Goal: Check status: Check status

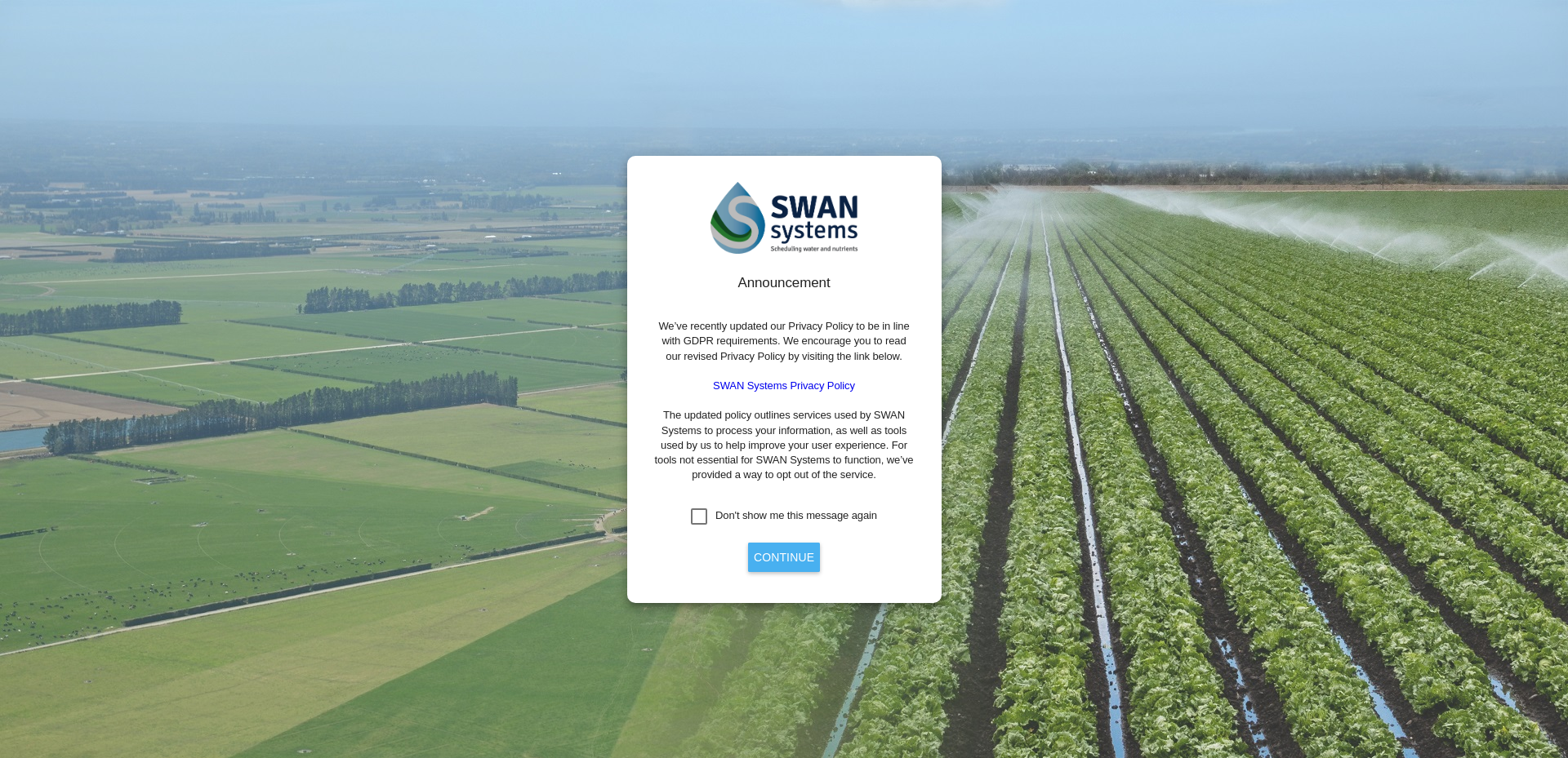
click at [769, 548] on button "Continue" at bounding box center [784, 557] width 71 height 29
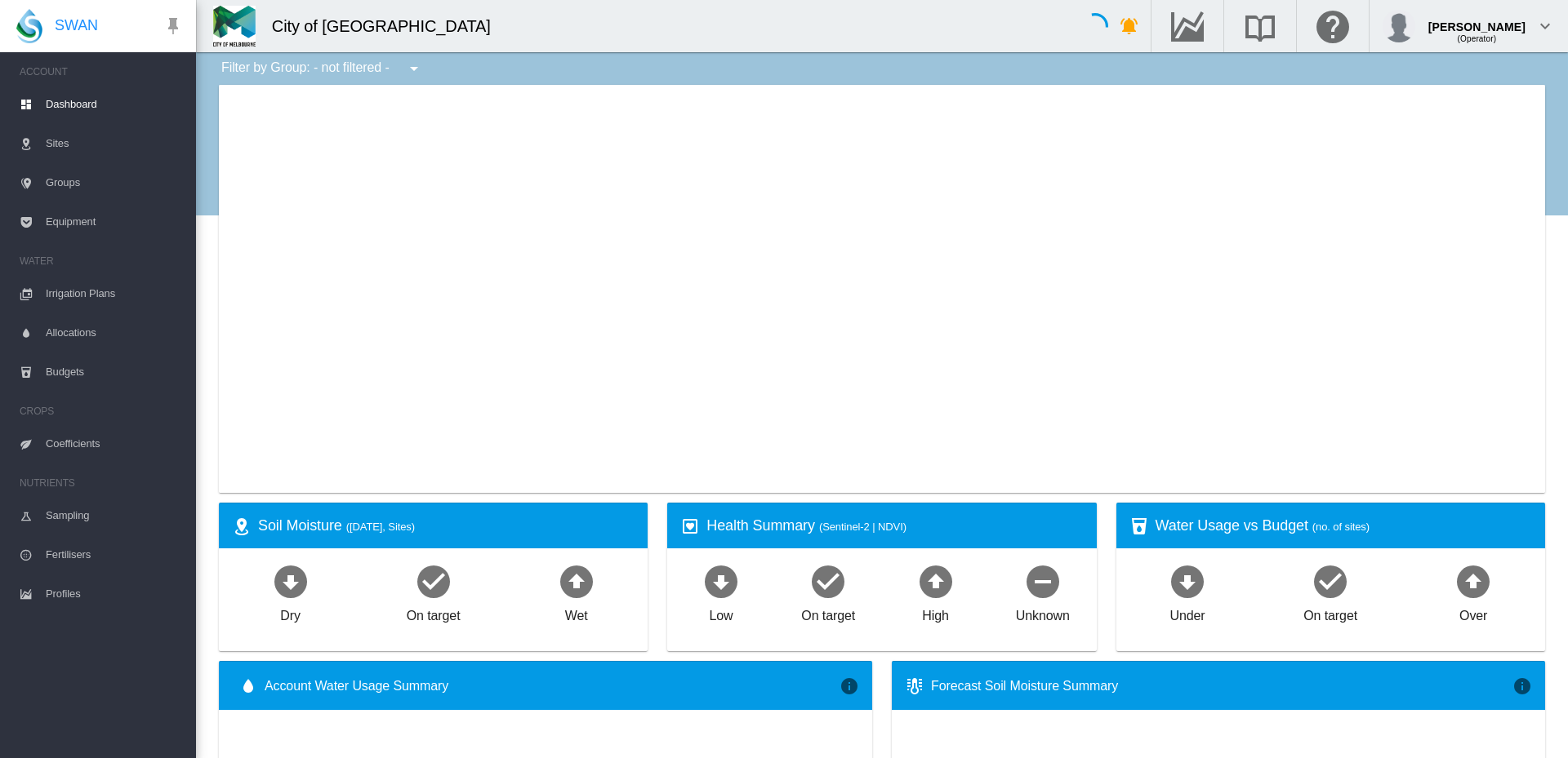
type input "**********"
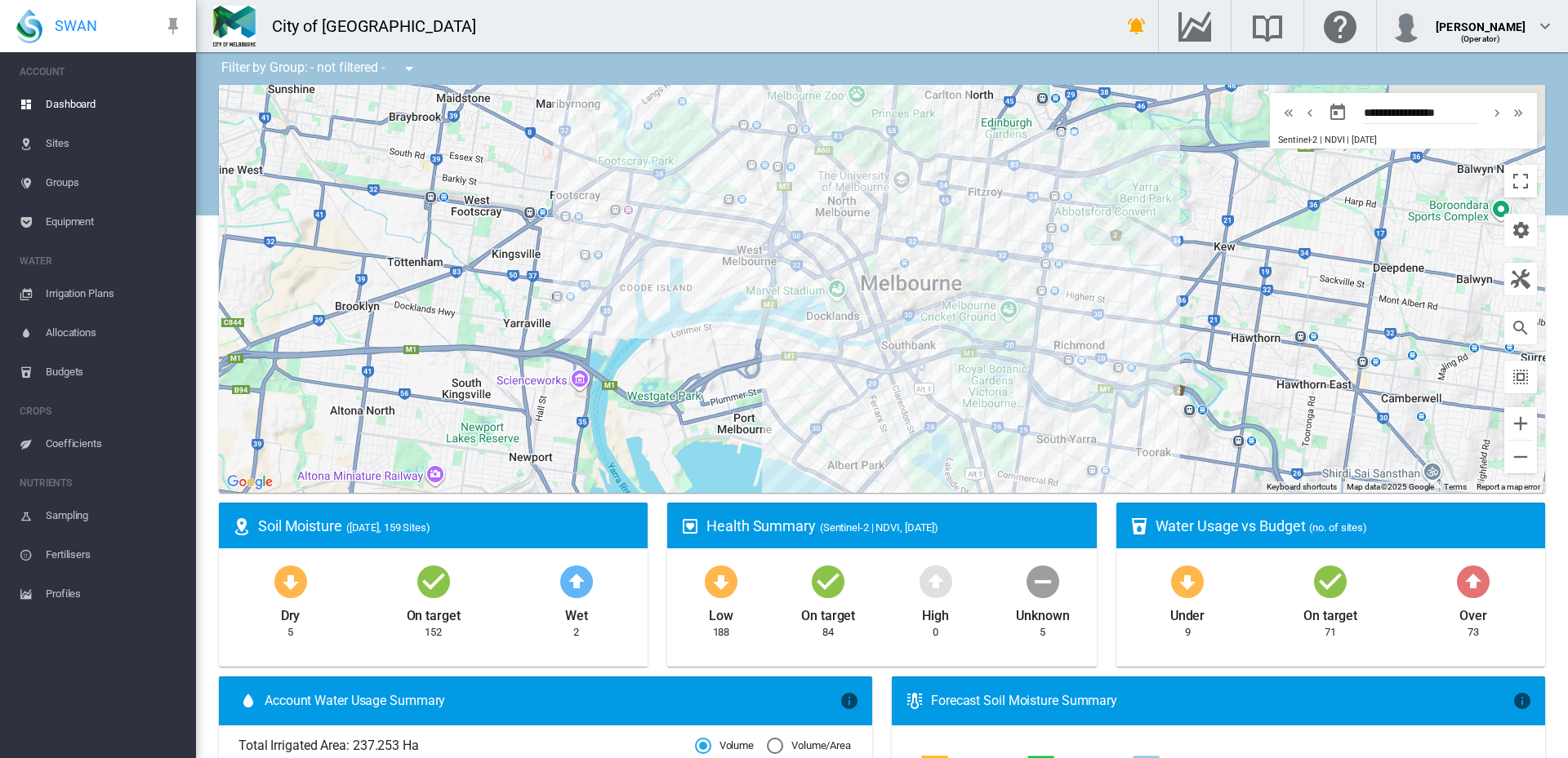
drag, startPoint x: 1195, startPoint y: 455, endPoint x: 965, endPoint y: 197, distance: 345.6
click at [965, 197] on div at bounding box center [882, 289] width 1326 height 408
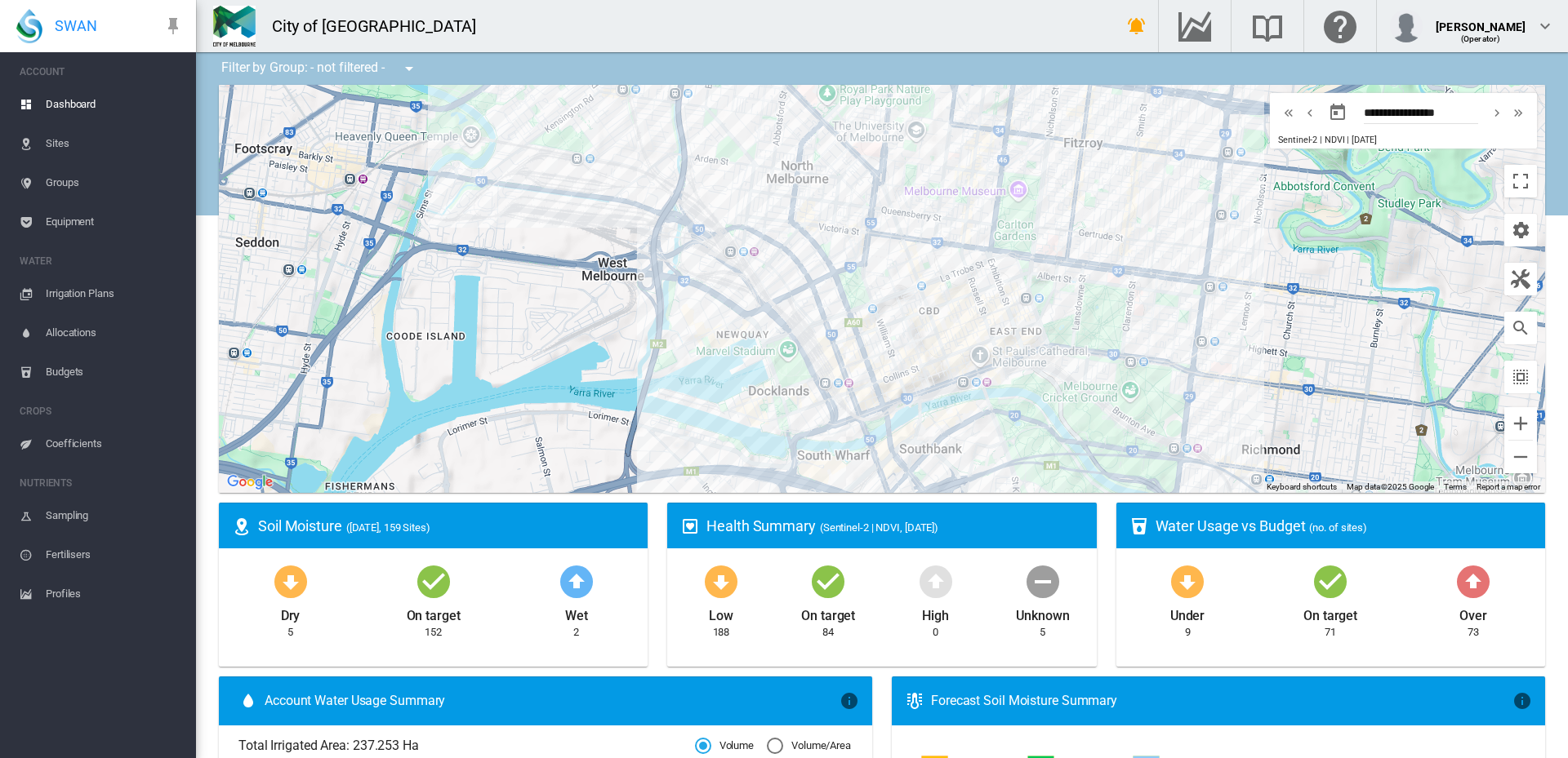
drag, startPoint x: 757, startPoint y: 204, endPoint x: 873, endPoint y: 364, distance: 197.6
click at [873, 364] on div at bounding box center [882, 289] width 1326 height 408
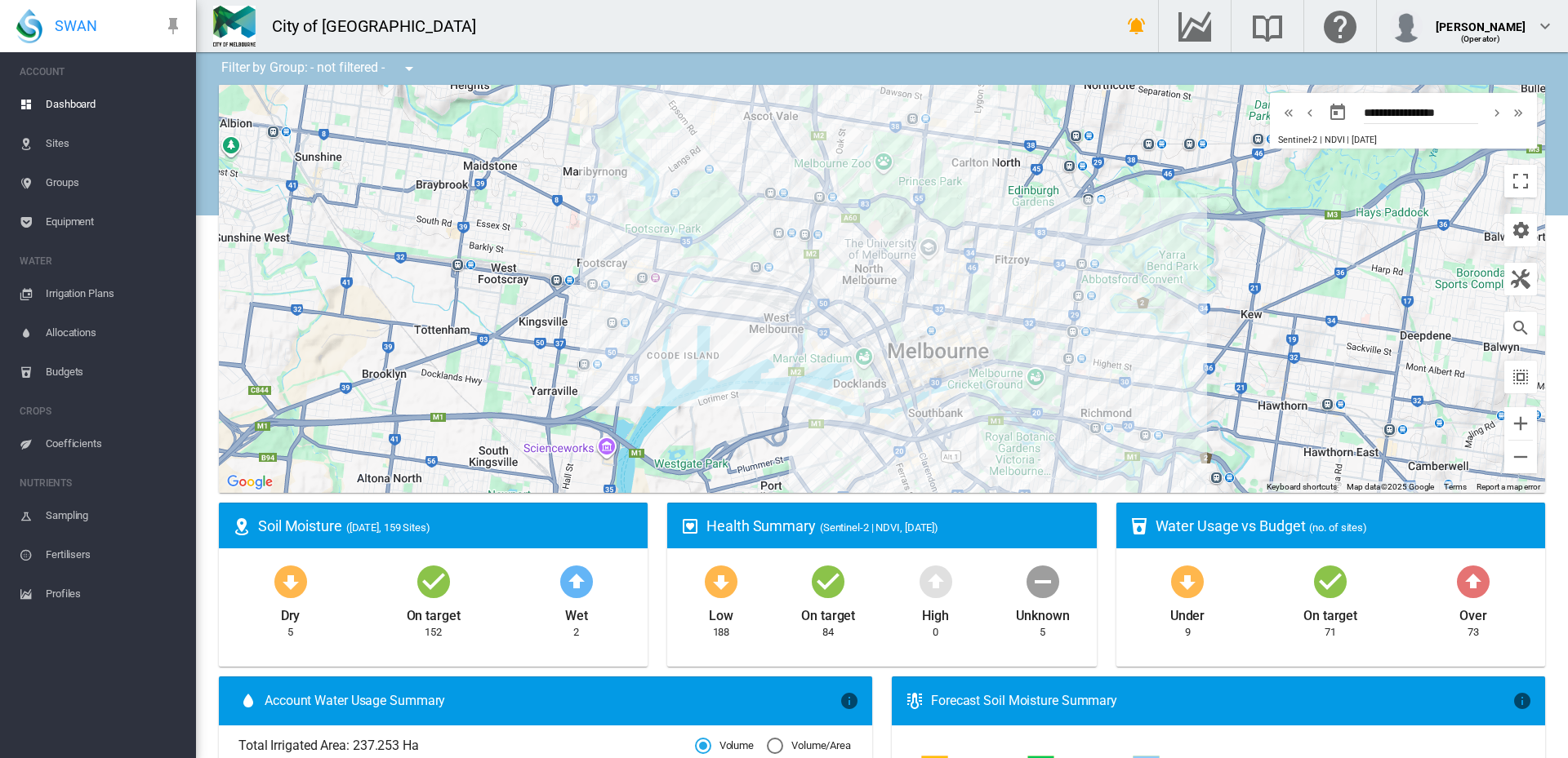
drag, startPoint x: 957, startPoint y: 401, endPoint x: 969, endPoint y: 421, distance: 23.3
click at [969, 421] on div at bounding box center [882, 289] width 1326 height 408
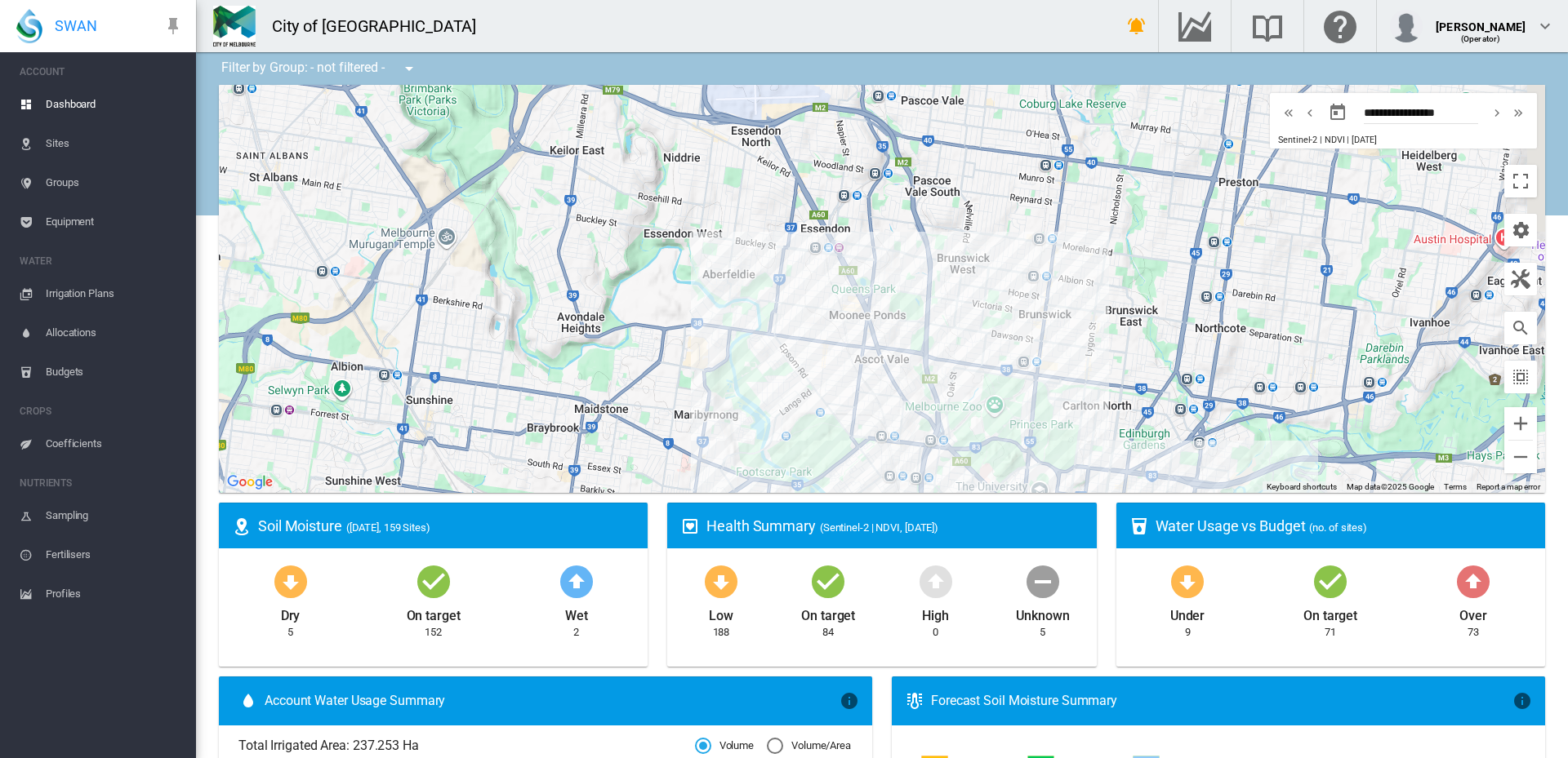
drag, startPoint x: 823, startPoint y: 212, endPoint x: 935, endPoint y: 458, distance: 270.3
click at [935, 458] on div at bounding box center [882, 289] width 1326 height 408
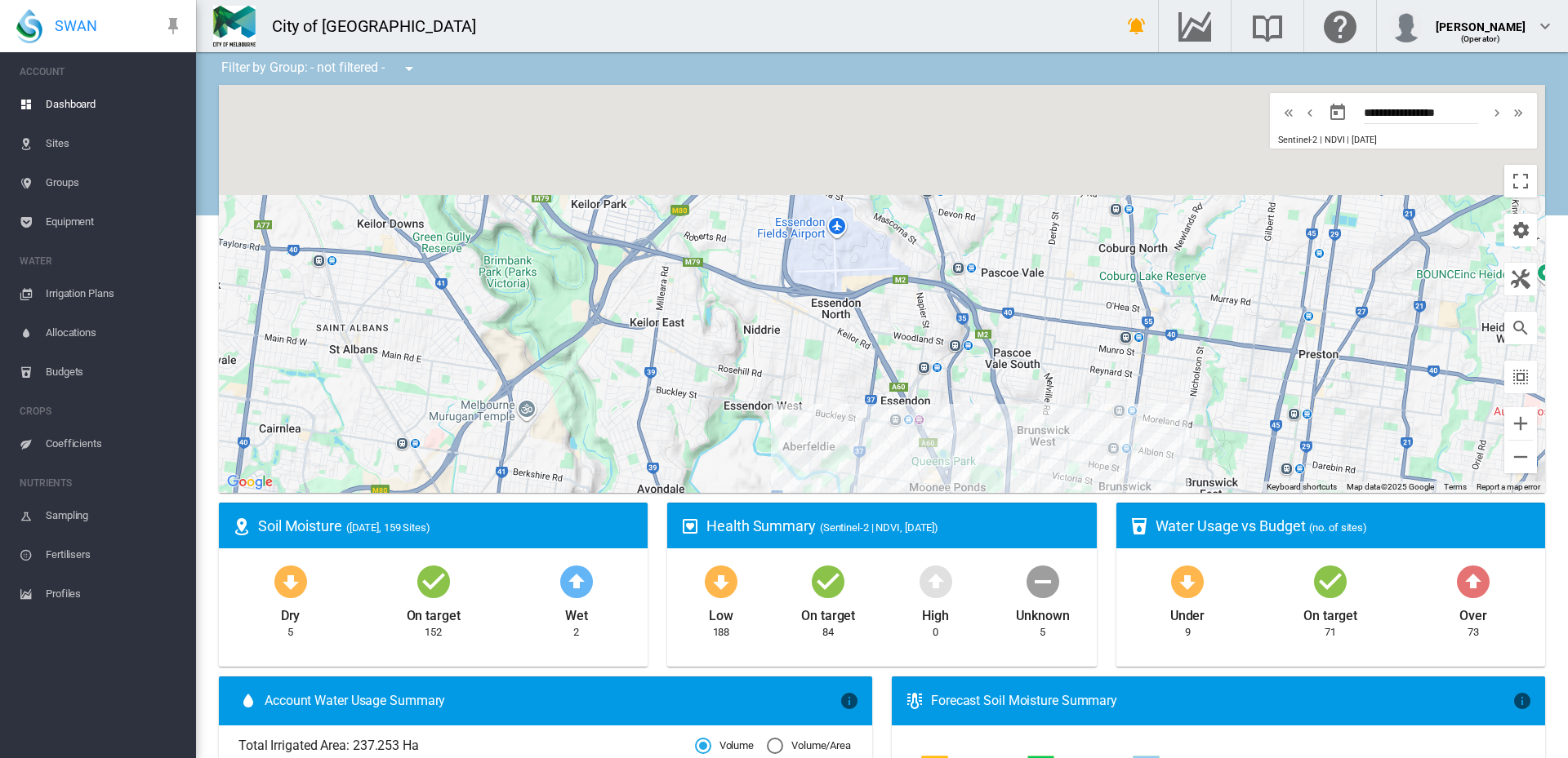
drag, startPoint x: 956, startPoint y: 349, endPoint x: 1029, endPoint y: 471, distance: 142.2
click at [1029, 471] on div at bounding box center [882, 289] width 1326 height 408
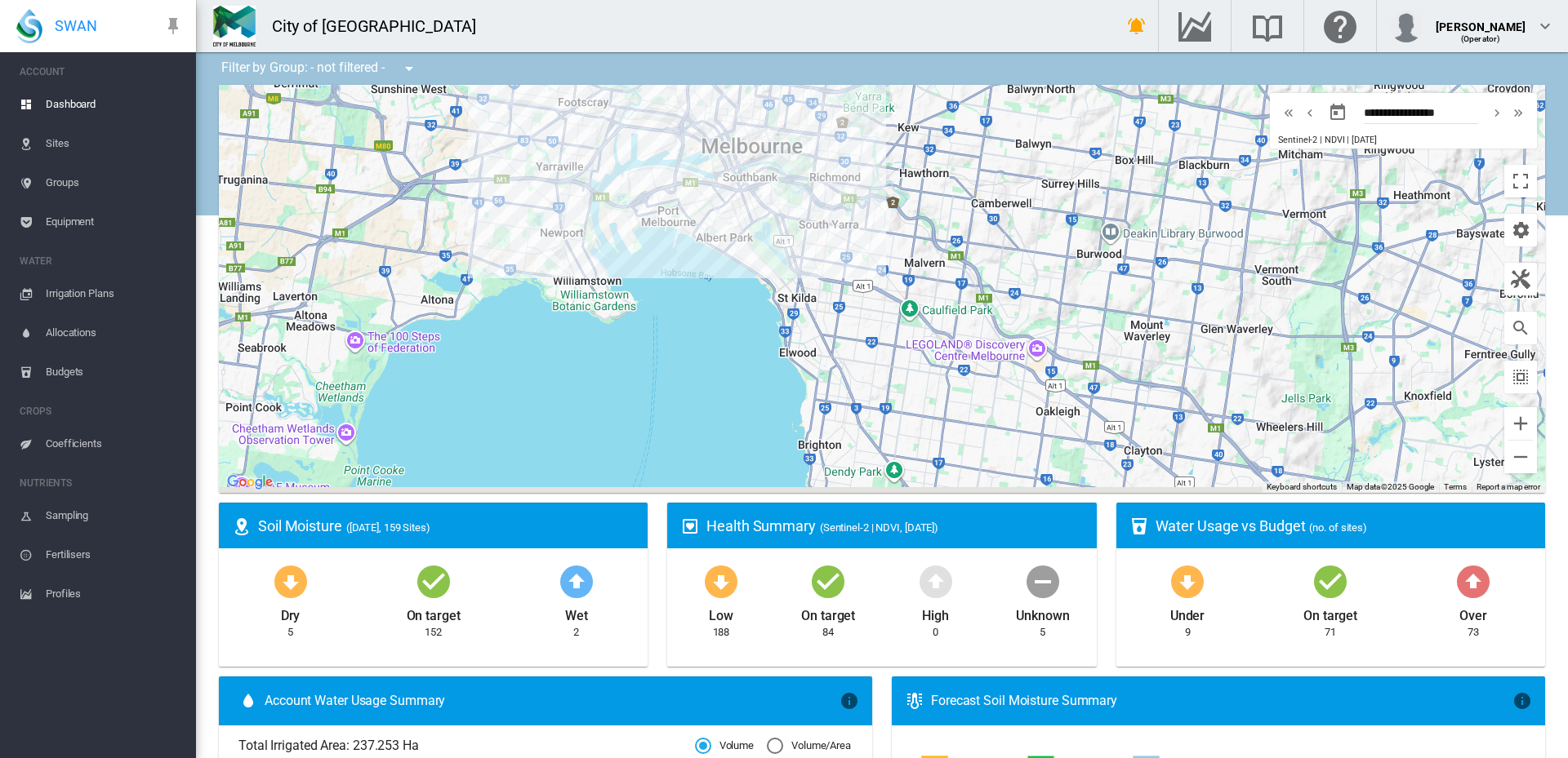
drag, startPoint x: 1050, startPoint y: 443, endPoint x: 765, endPoint y: 71, distance: 468.6
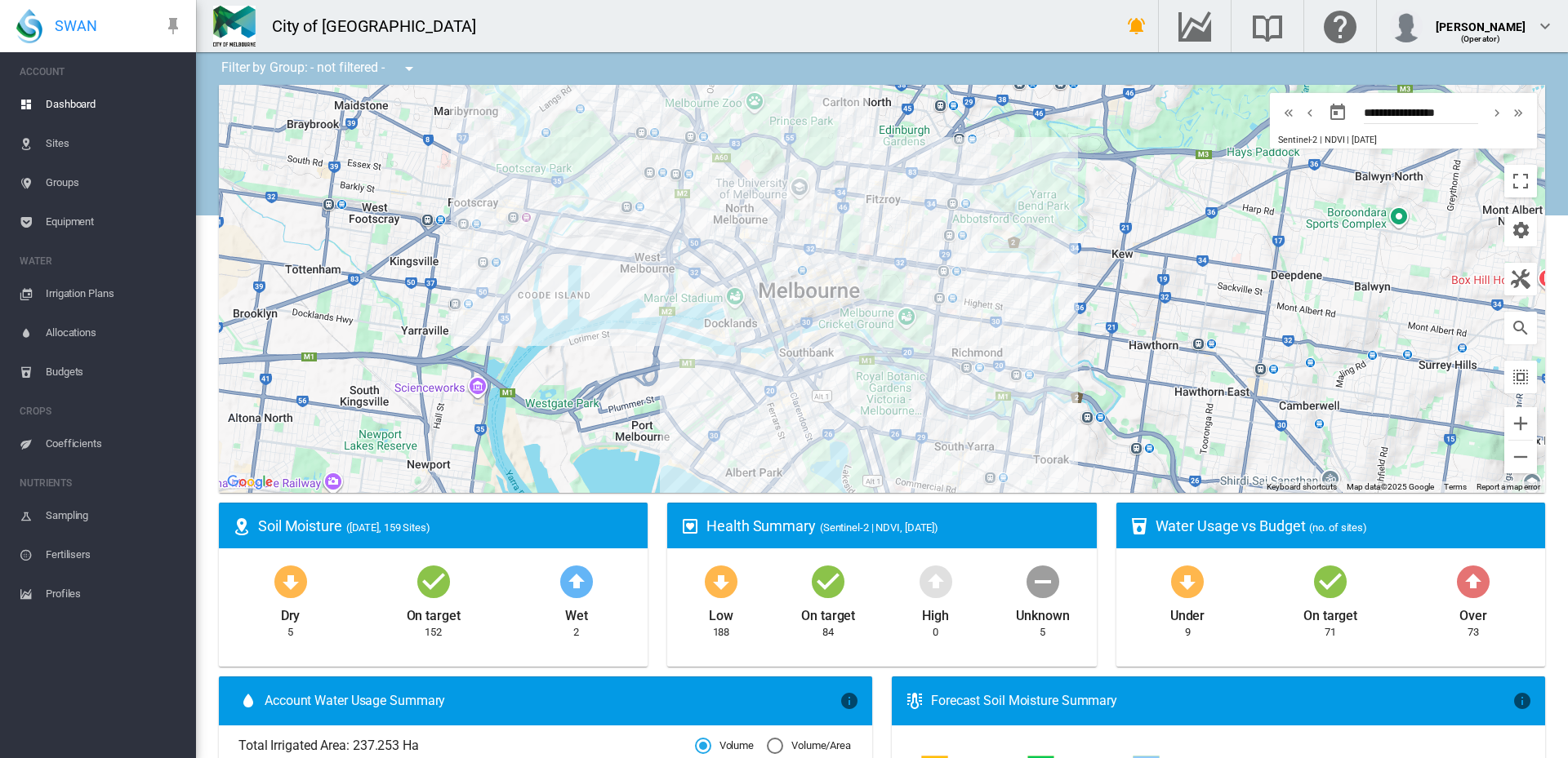
drag, startPoint x: 758, startPoint y: 188, endPoint x: 809, endPoint y: 419, distance: 236.6
drag, startPoint x: 765, startPoint y: 308, endPoint x: 771, endPoint y: 380, distance: 72.2
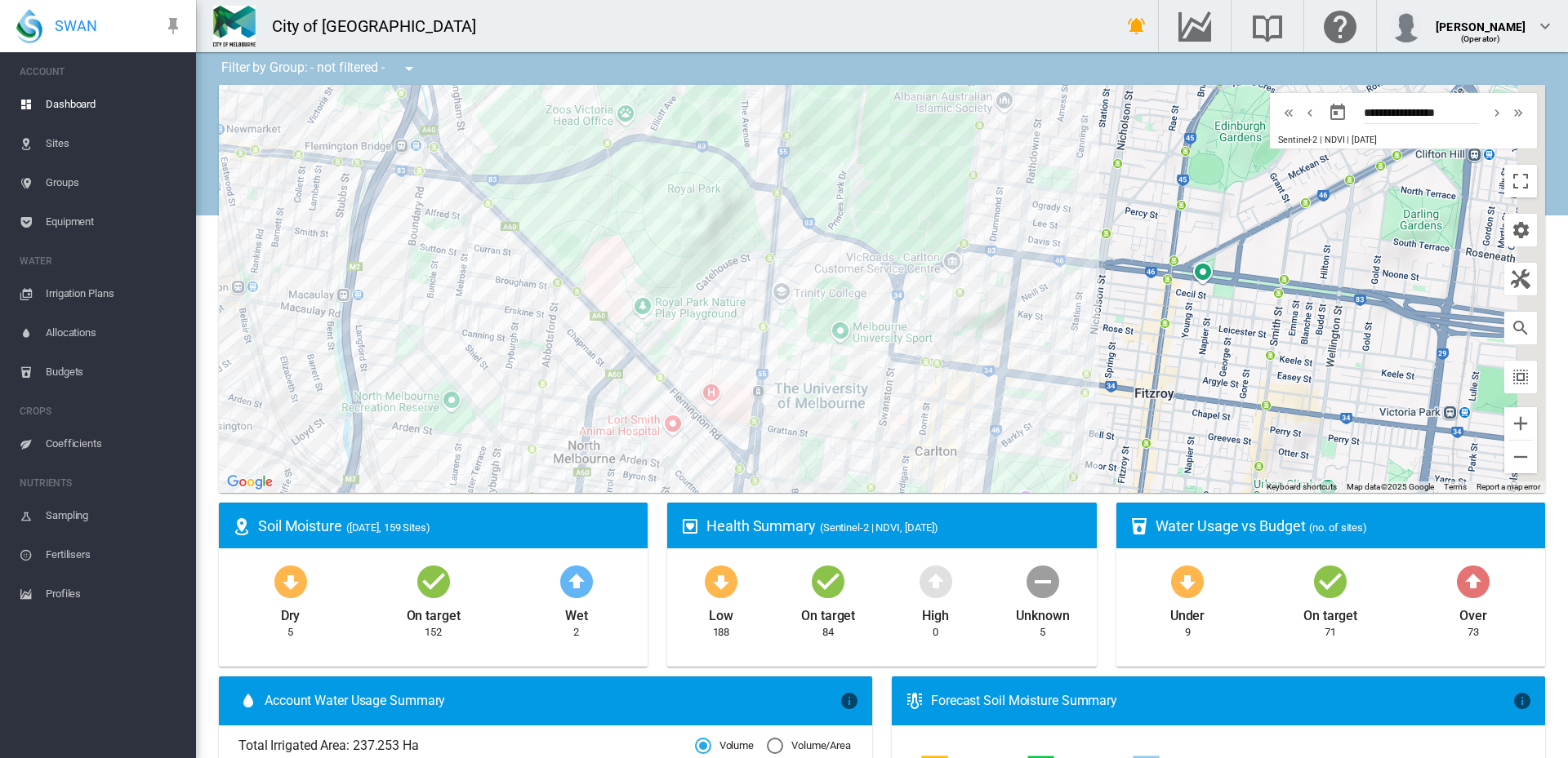
drag, startPoint x: 880, startPoint y: 407, endPoint x: 766, endPoint y: 175, distance: 258.5
click at [766, 175] on div at bounding box center [882, 289] width 1326 height 408
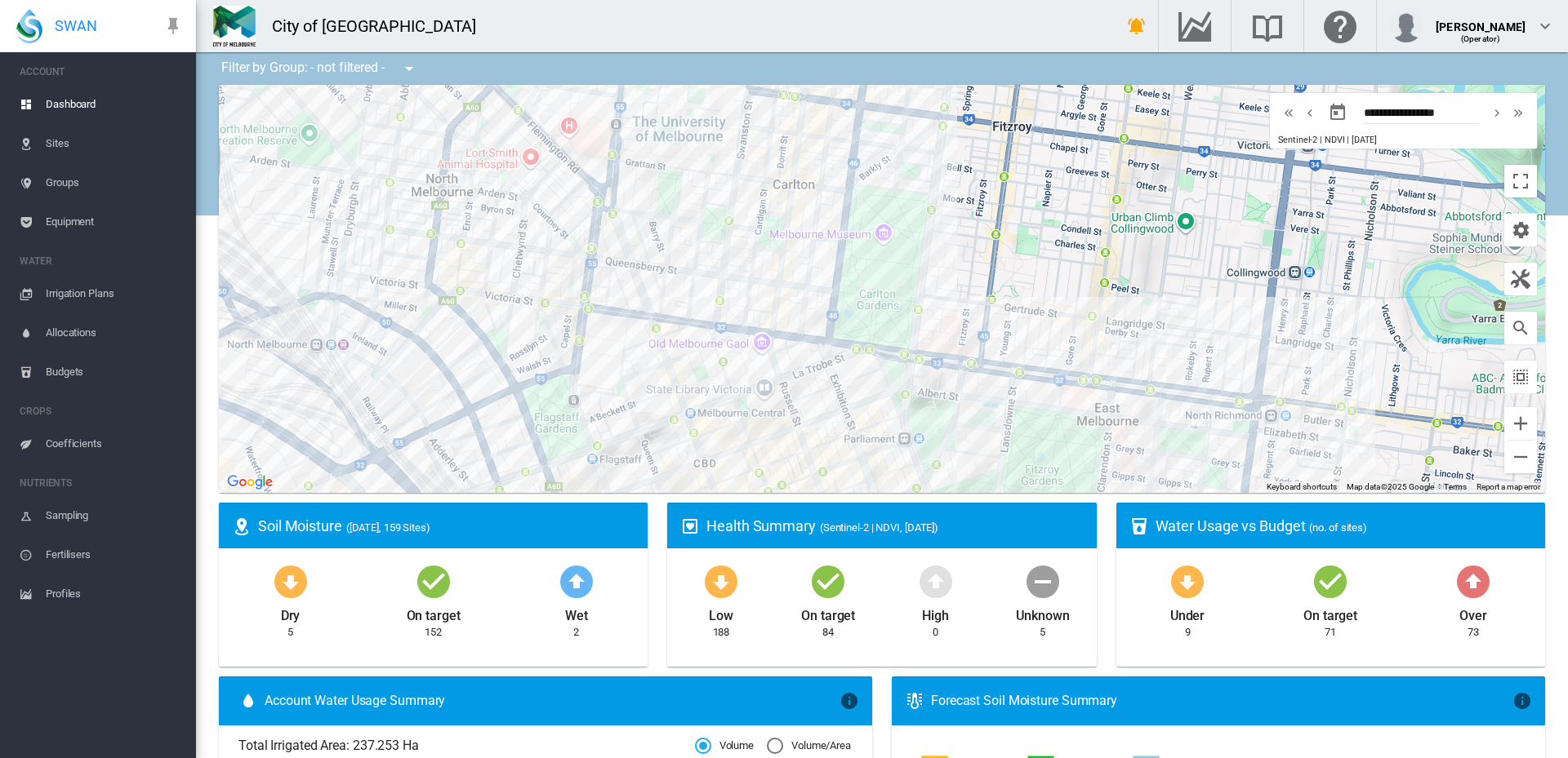
drag, startPoint x: 844, startPoint y: 341, endPoint x: 732, endPoint y: 104, distance: 262.1
click at [732, 104] on div at bounding box center [882, 289] width 1326 height 408
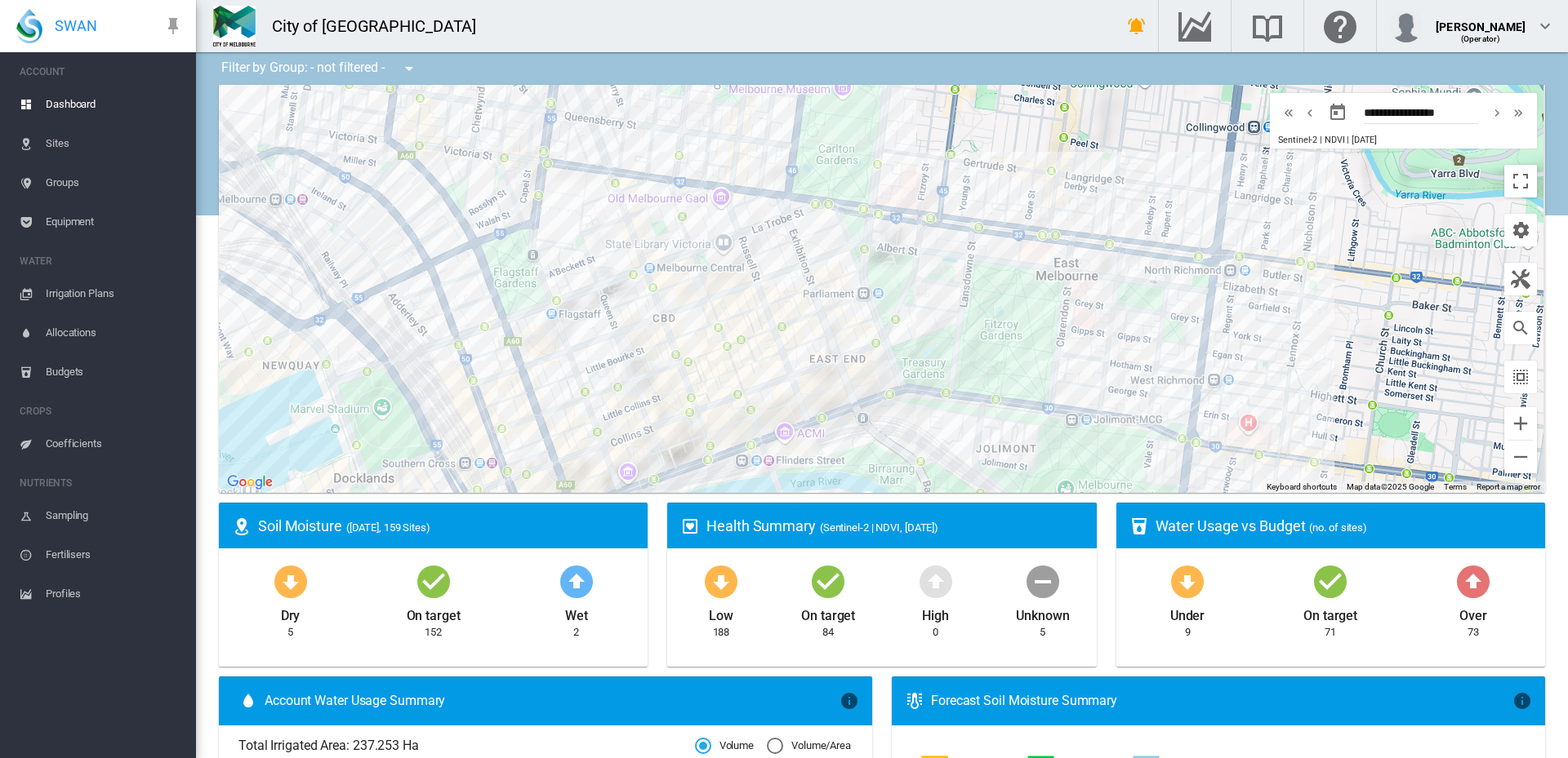
drag, startPoint x: 907, startPoint y: 356, endPoint x: 865, endPoint y: 199, distance: 162.5
click at [865, 199] on div at bounding box center [882, 289] width 1326 height 408
